Goal: Browse casually

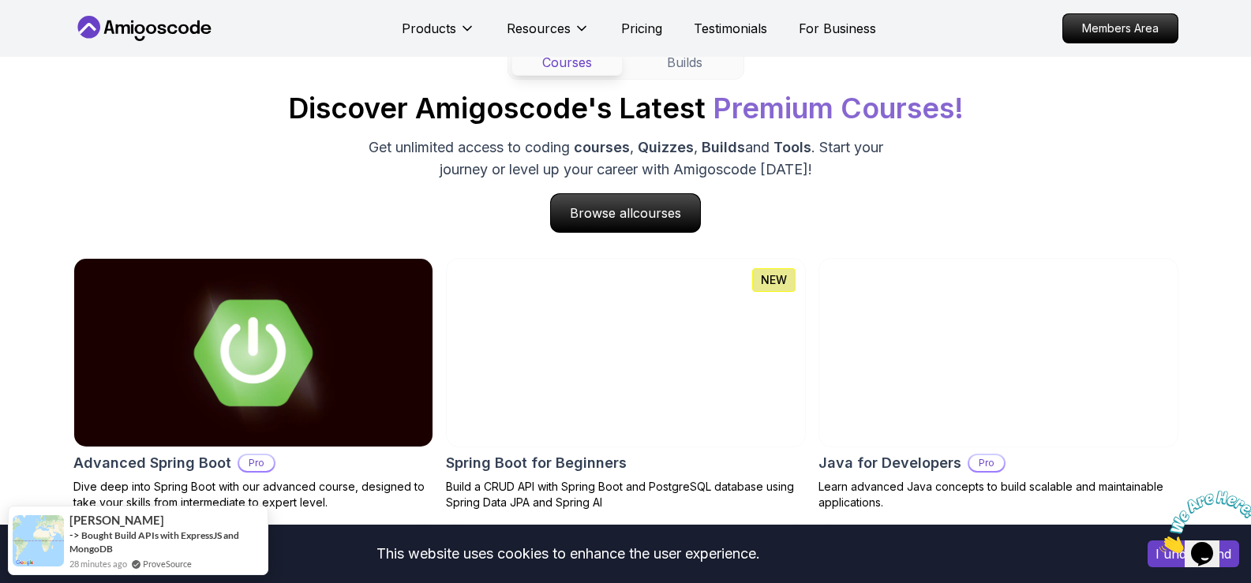
scroll to position [1894, 0]
